Goal: Navigation & Orientation: Find specific page/section

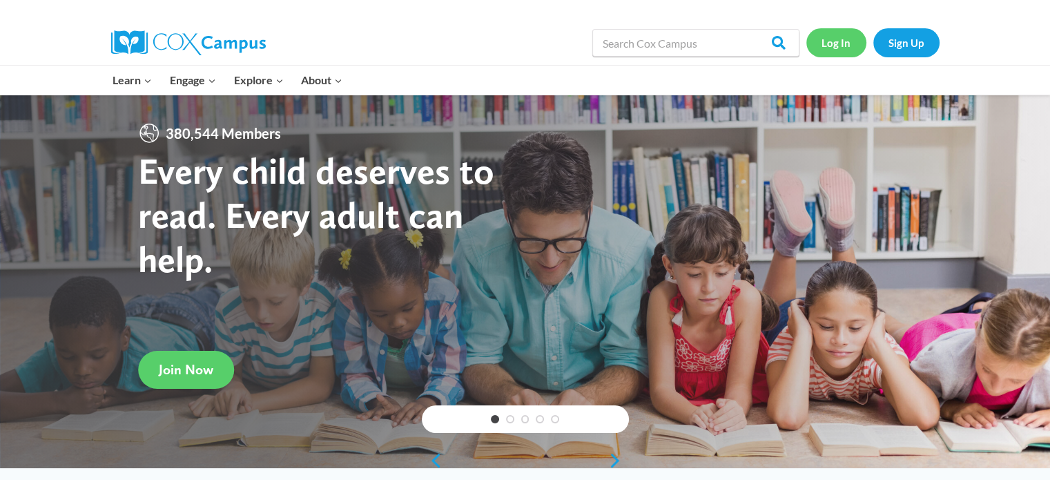
click at [529, 42] on link "Log In" at bounding box center [836, 42] width 60 height 28
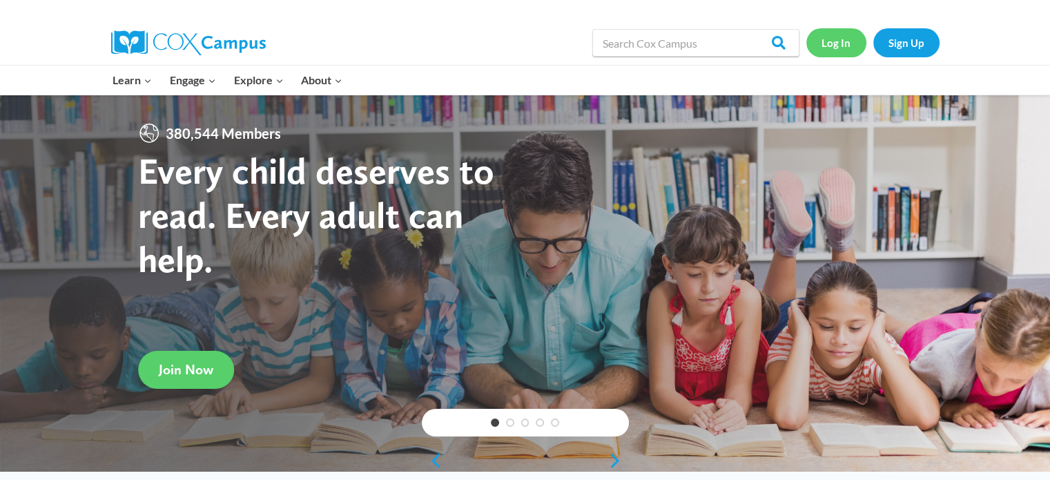
click at [828, 39] on link "Log In" at bounding box center [836, 42] width 60 height 28
